Goal: Task Accomplishment & Management: Use online tool/utility

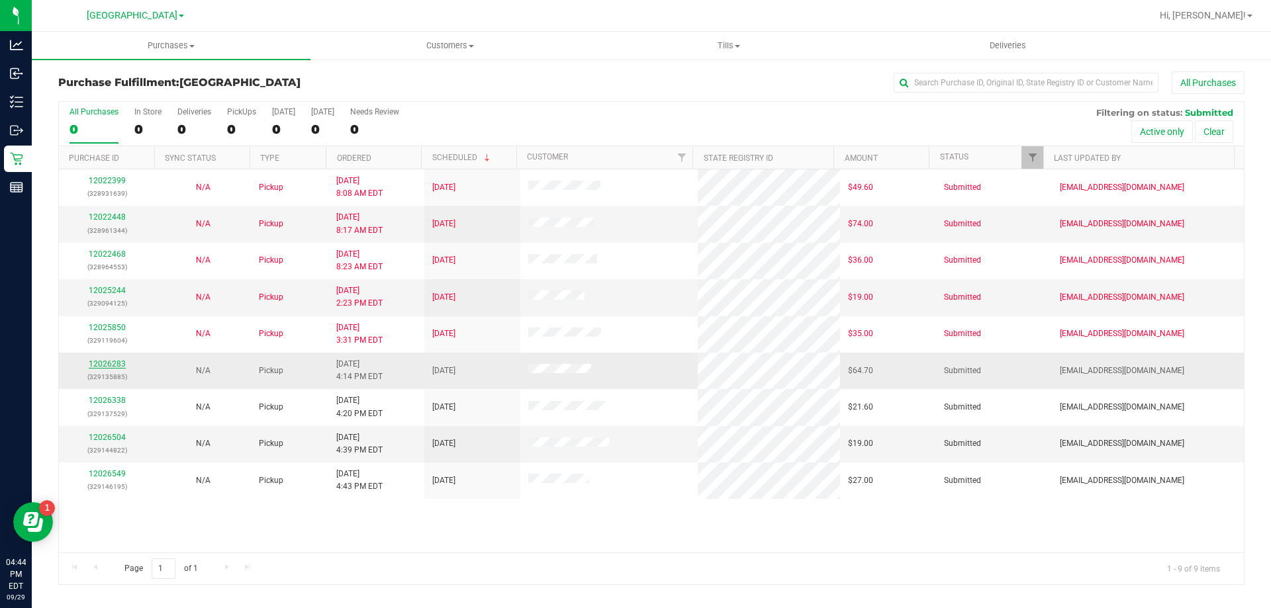
click at [113, 361] on link "12026283" at bounding box center [107, 363] width 37 height 9
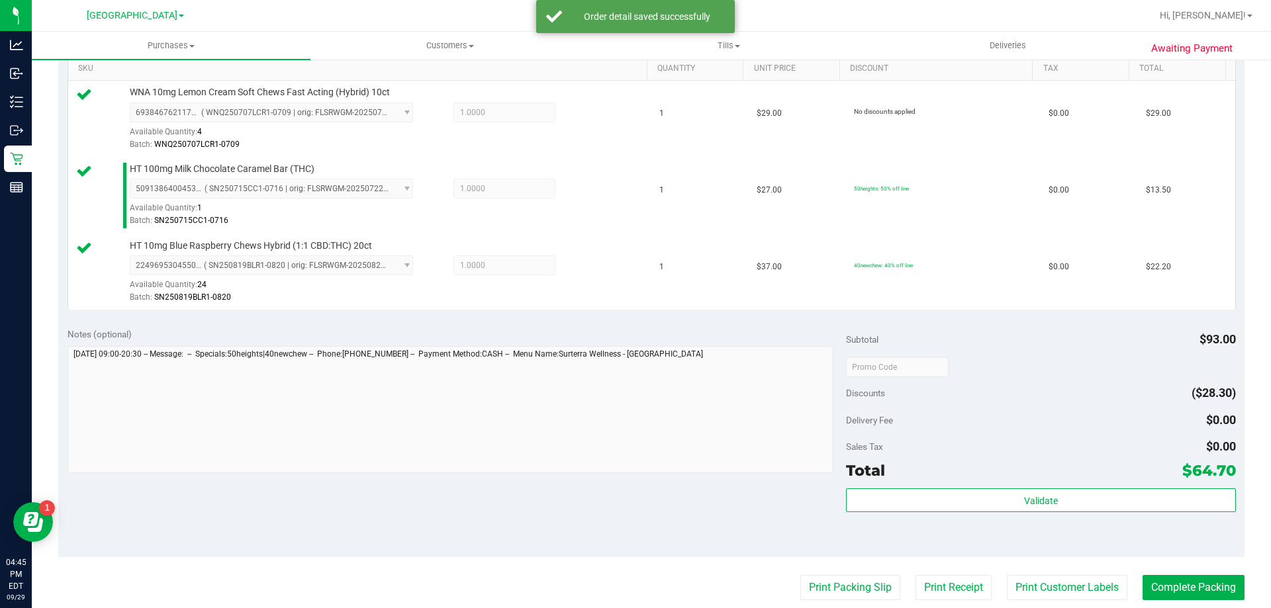
scroll to position [596, 0]
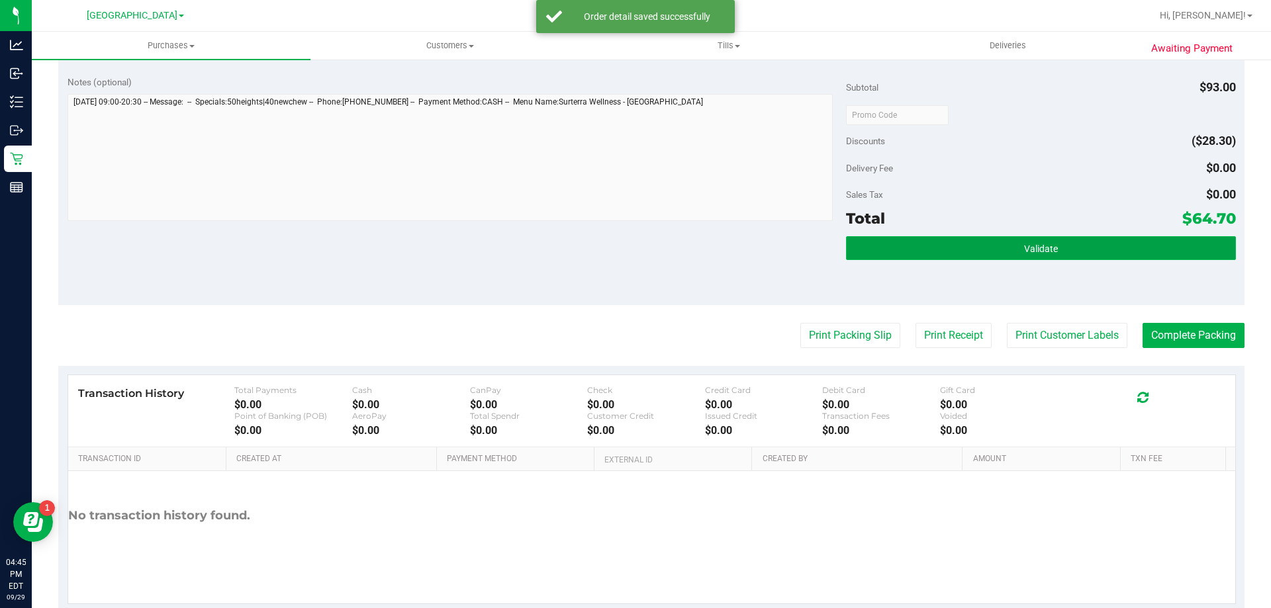
click at [924, 249] on button "Validate" at bounding box center [1040, 248] width 389 height 24
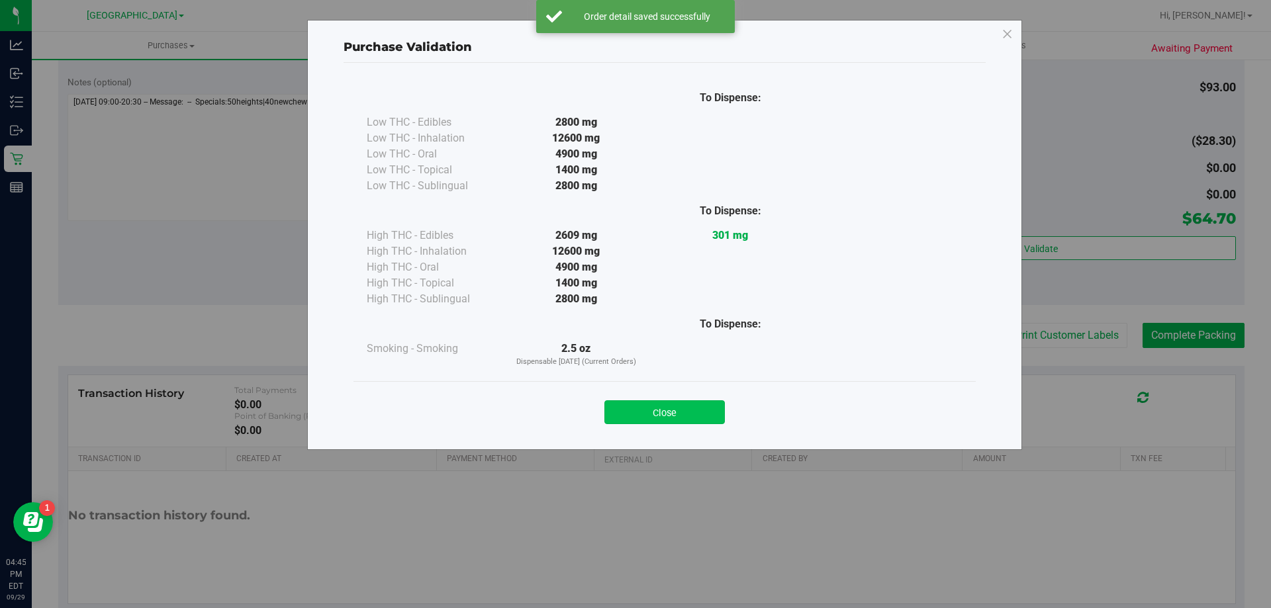
drag, startPoint x: 647, startPoint y: 397, endPoint x: 652, endPoint y: 405, distance: 9.5
click at [652, 405] on div "Close" at bounding box center [664, 408] width 602 height 33
click at [662, 410] on button "Close" at bounding box center [664, 412] width 120 height 24
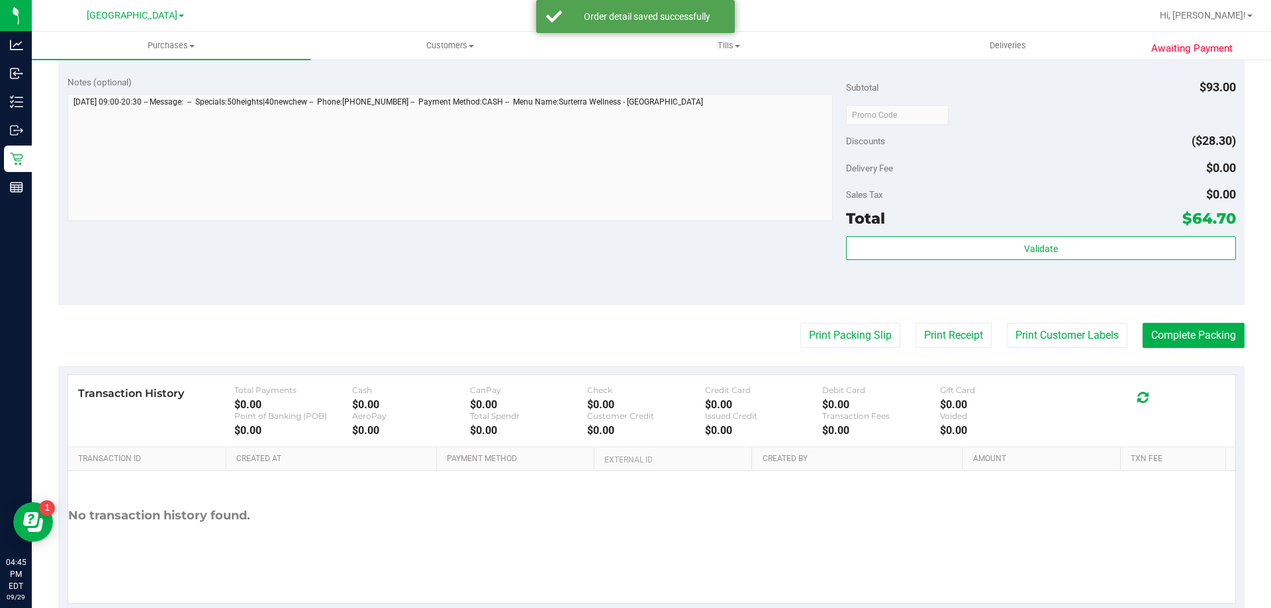
click at [827, 354] on purchase-details "Back Edit Purchase Cancel Purchase View Profile # 12026283 BioTrack ID: - Submi…" at bounding box center [651, 45] width 1186 height 1138
click at [830, 338] on button "Print Packing Slip" at bounding box center [850, 335] width 100 height 25
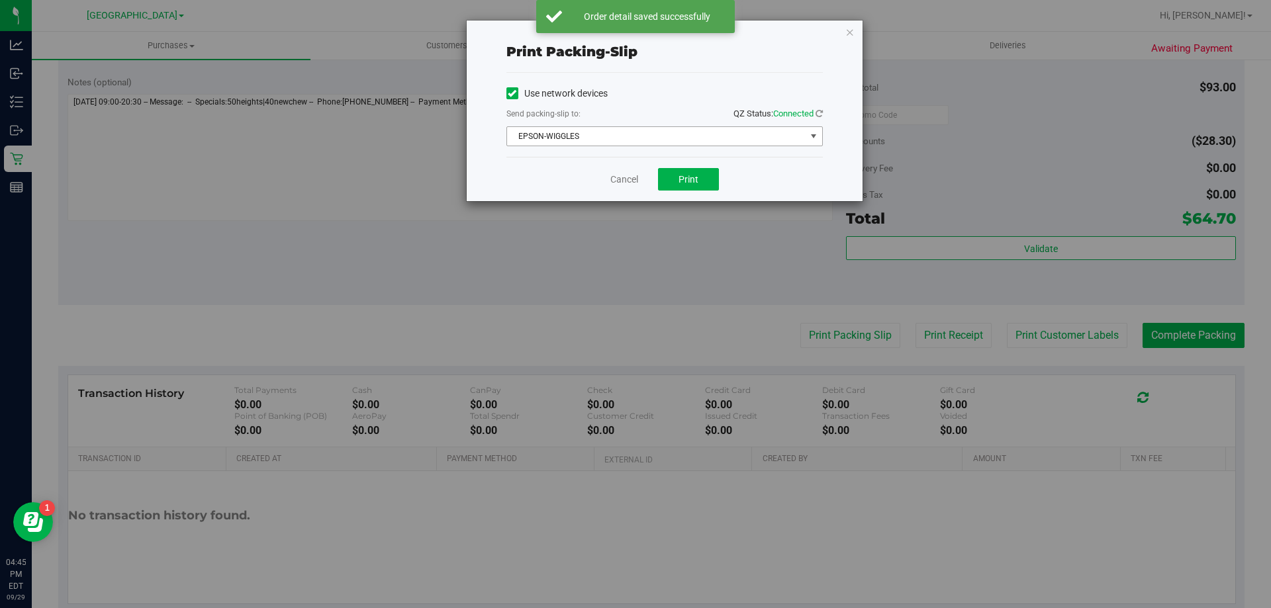
click at [672, 160] on div "Cancel Print" at bounding box center [664, 179] width 316 height 44
click at [680, 172] on button "Print" at bounding box center [688, 179] width 61 height 22
drag, startPoint x: 852, startPoint y: 31, endPoint x: 896, endPoint y: 79, distance: 65.1
click at [850, 31] on icon "button" at bounding box center [849, 32] width 9 height 16
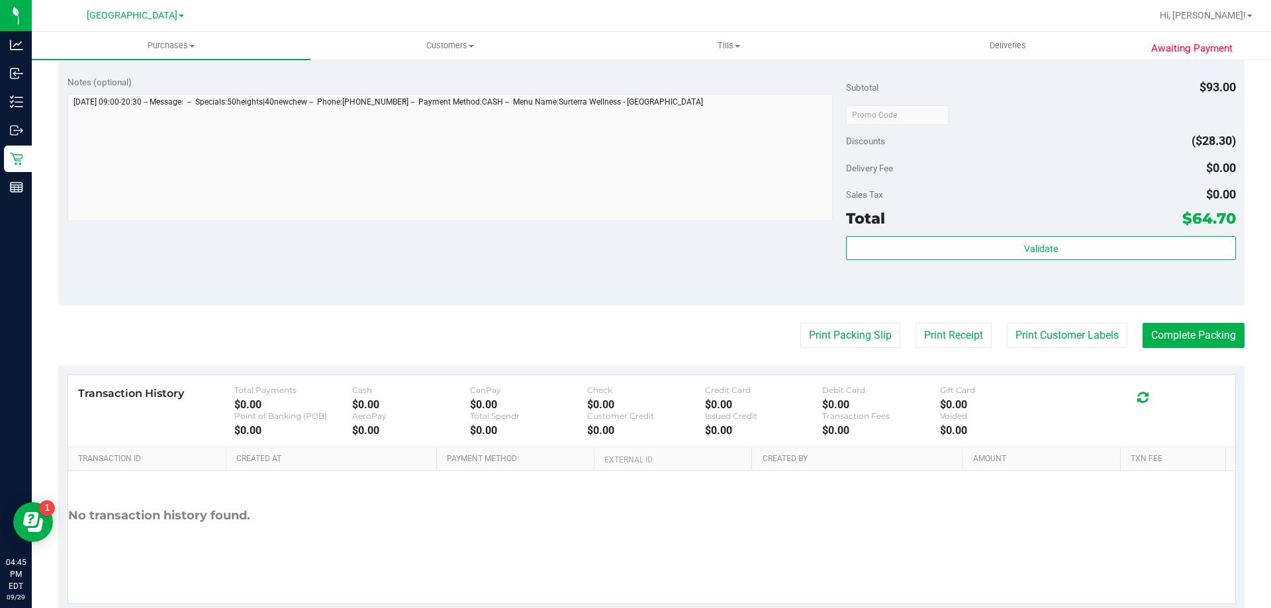
click at [986, 268] on div "Validate" at bounding box center [1040, 266] width 389 height 60
click at [990, 261] on div "Validate" at bounding box center [1040, 266] width 389 height 60
click at [991, 261] on div "Validate" at bounding box center [1040, 266] width 389 height 60
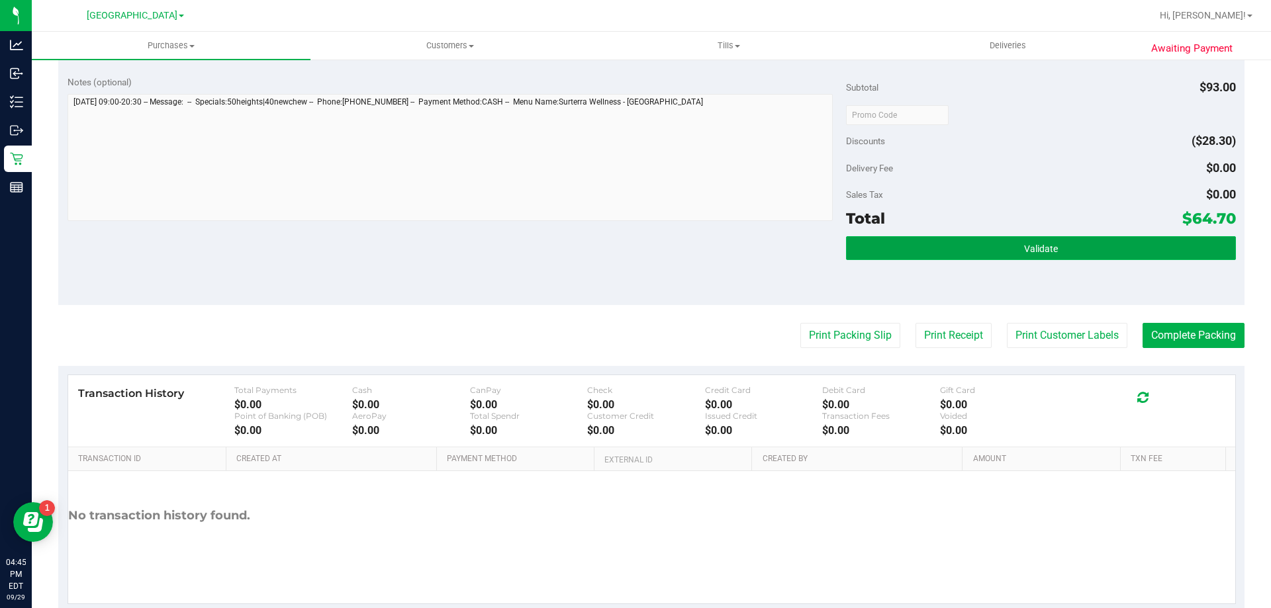
click at [999, 246] on button "Validate" at bounding box center [1040, 248] width 389 height 24
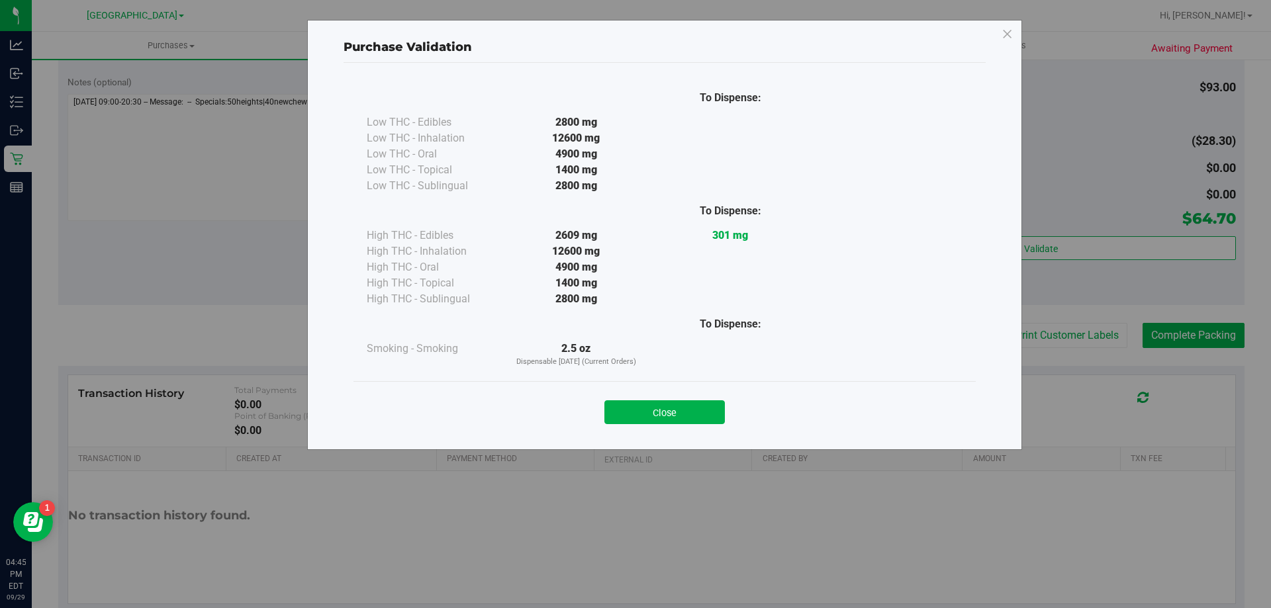
drag, startPoint x: 676, startPoint y: 415, endPoint x: 1239, endPoint y: 351, distance: 566.8
click at [678, 415] on button "Close" at bounding box center [664, 412] width 120 height 24
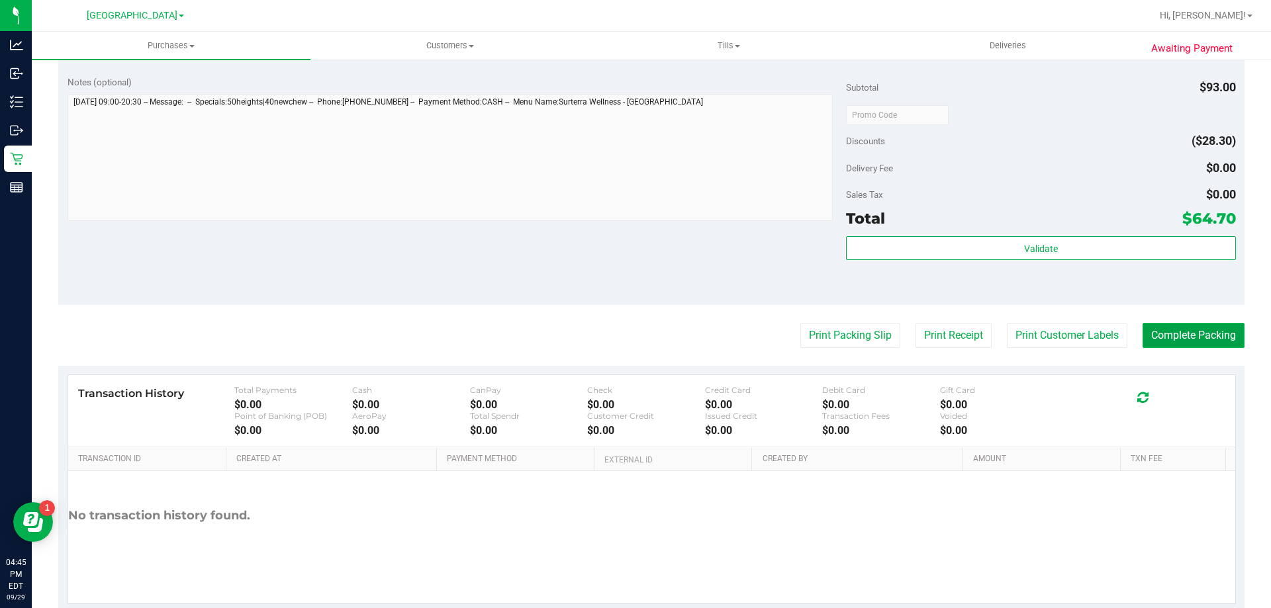
click at [1203, 340] on button "Complete Packing" at bounding box center [1193, 335] width 102 height 25
